Goal: Information Seeking & Learning: Learn about a topic

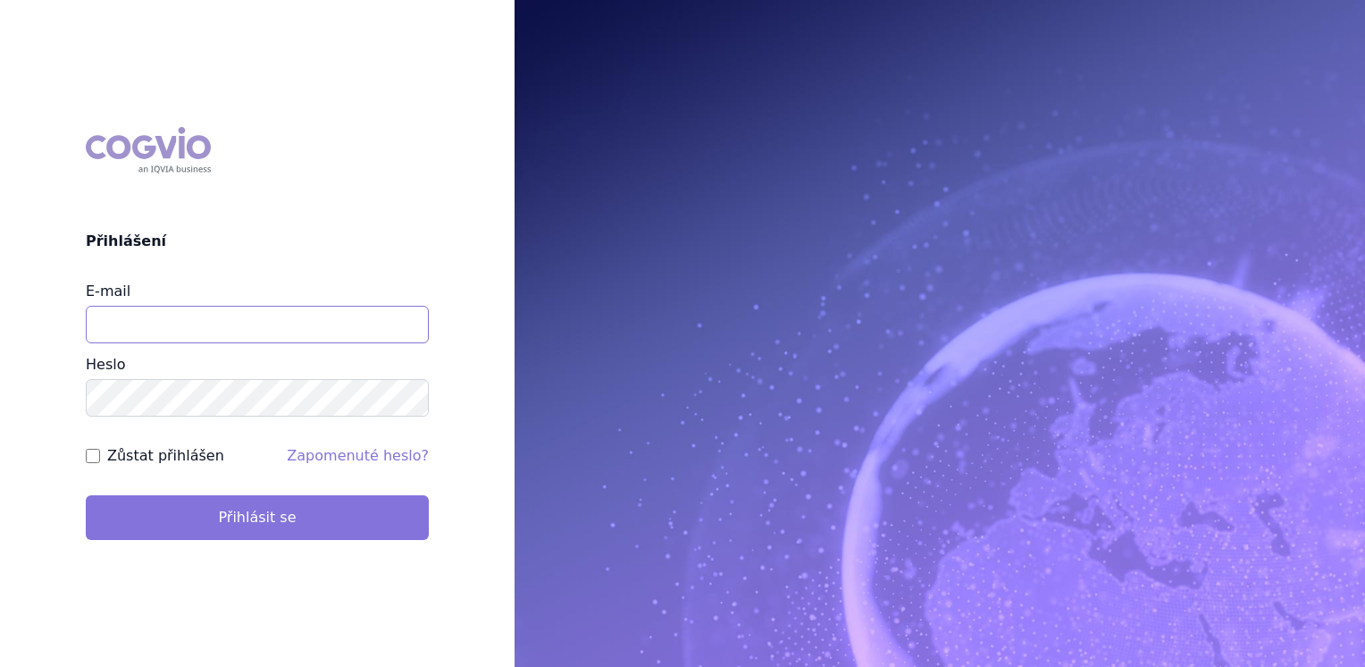
type input "[EMAIL_ADDRESS][DOMAIN_NAME]"
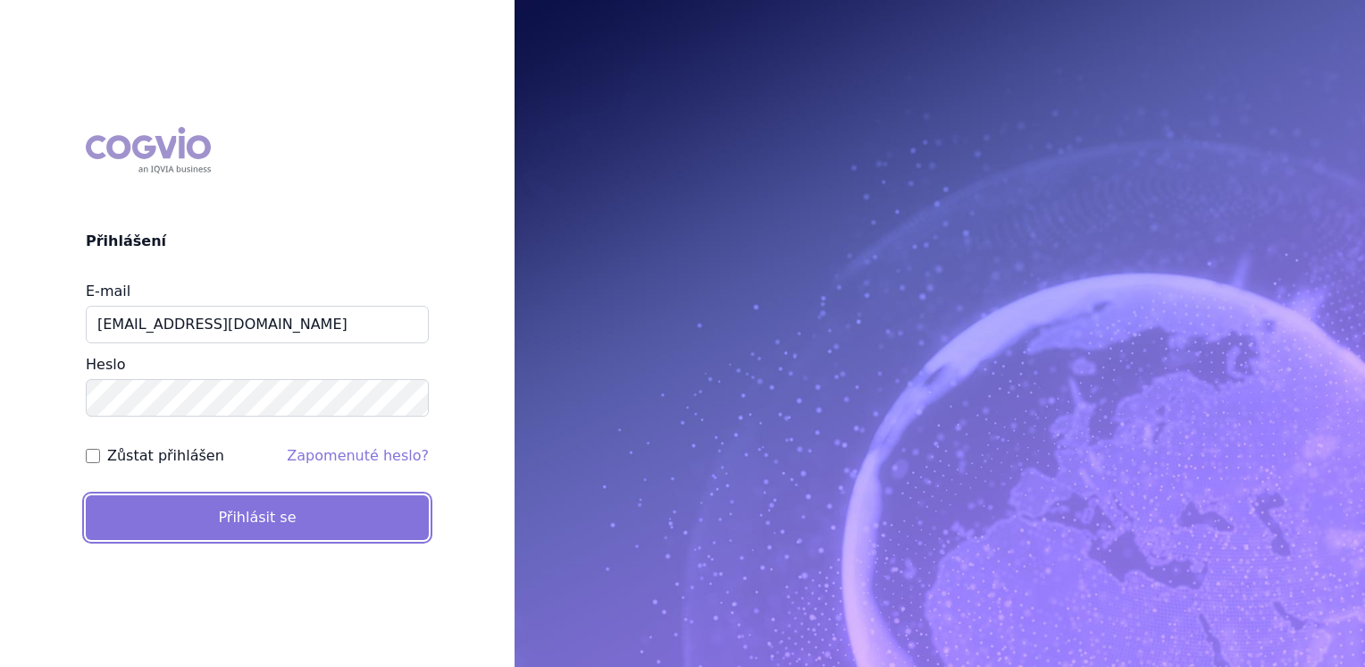
click at [265, 516] on button "Přihlásit se" at bounding box center [257, 517] width 343 height 45
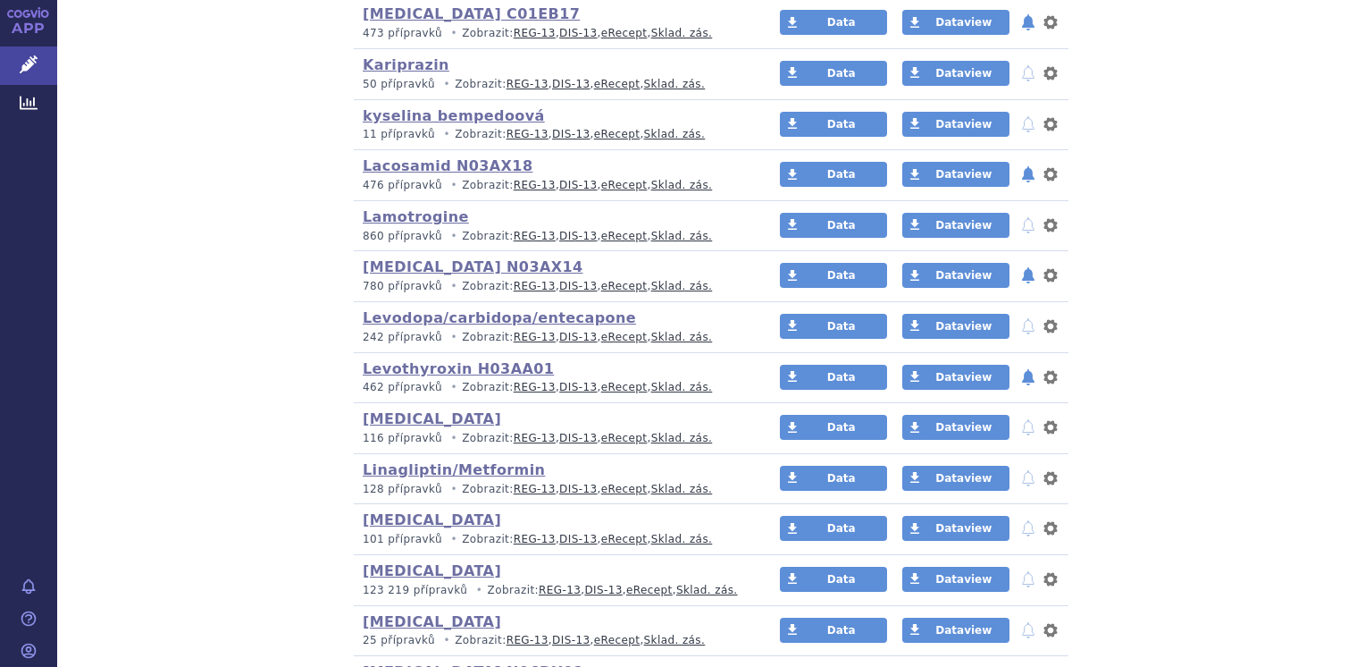
scroll to position [1787, 0]
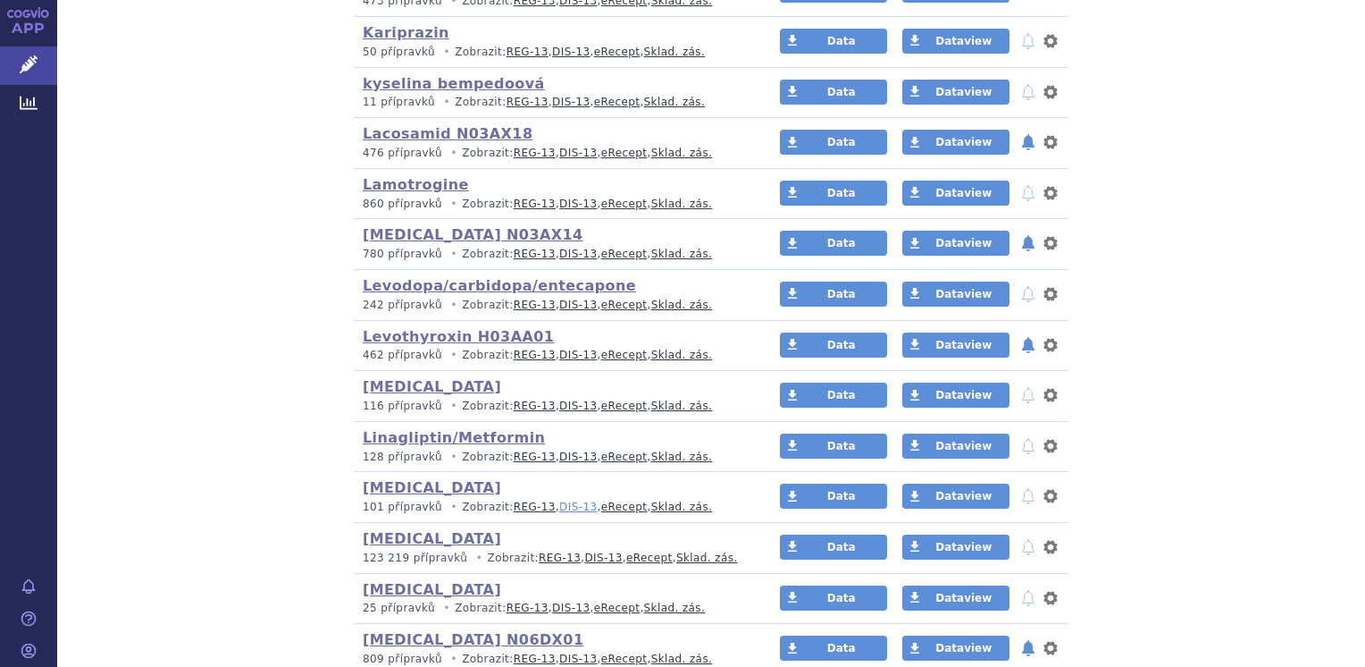
click at [559, 502] on link "DIS-13" at bounding box center [578, 506] width 38 height 13
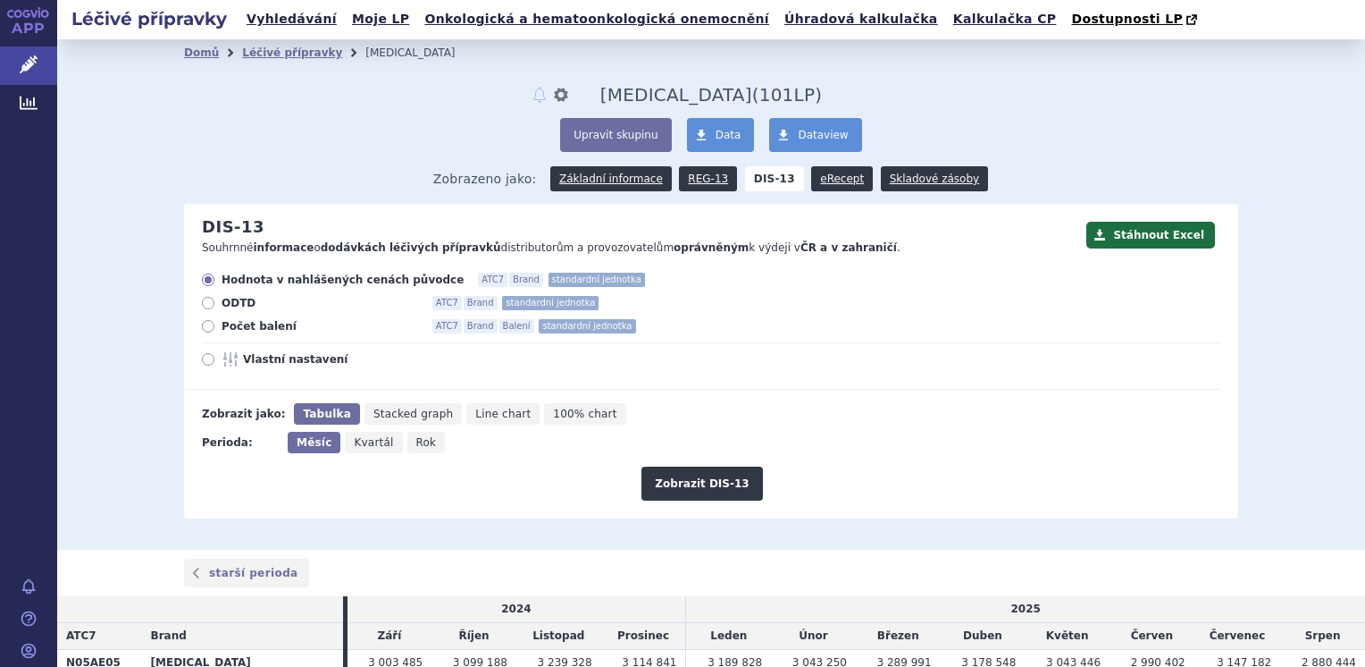
scroll to position [161, 0]
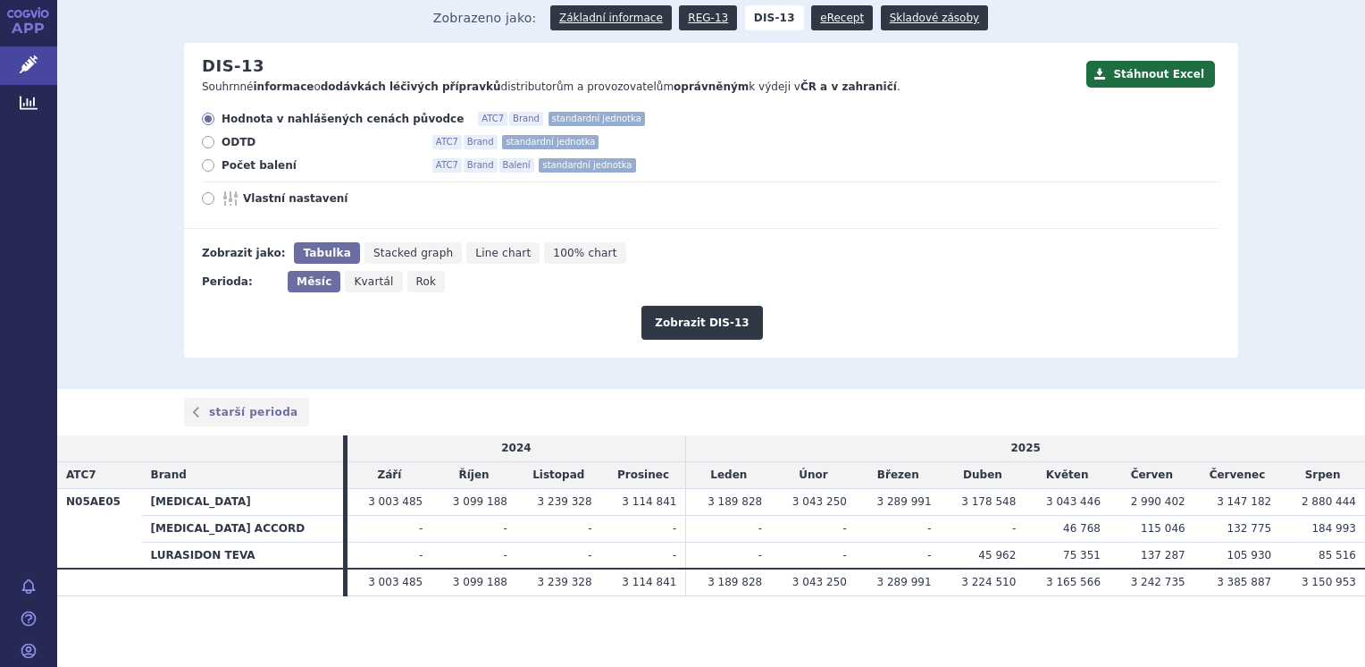
drag, startPoint x: 401, startPoint y: 278, endPoint x: 426, endPoint y: 281, distance: 25.2
click at [416, 278] on span "Rok" at bounding box center [426, 281] width 21 height 13
click at [407, 278] on input "Rok" at bounding box center [413, 277] width 12 height 12
radio input "true"
click at [697, 325] on button "Zobrazit DIS-13" at bounding box center [702, 323] width 121 height 34
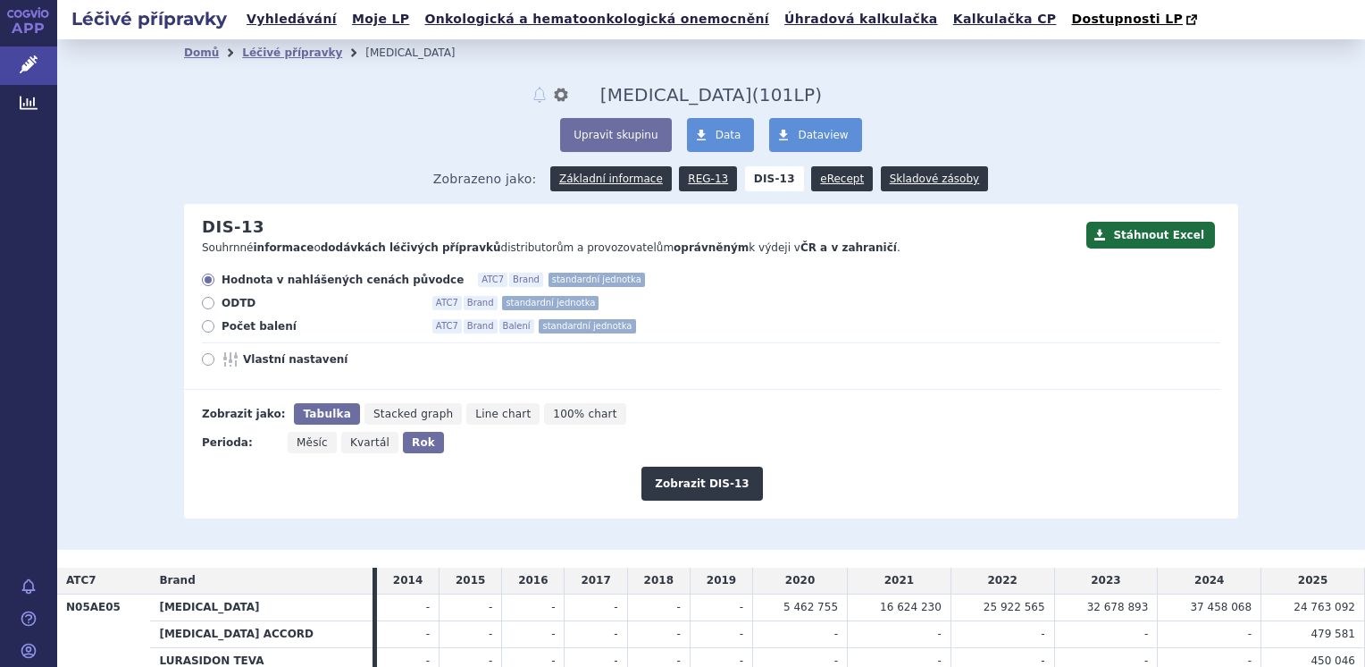
scroll to position [89, 0]
